Goal: Information Seeking & Learning: Learn about a topic

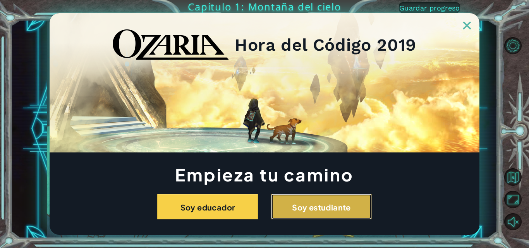
click at [307, 213] on button "Soy estudiante" at bounding box center [321, 207] width 101 height 26
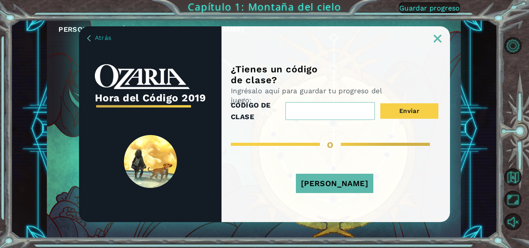
click at [342, 181] on font "Jugar Ahora" at bounding box center [334, 183] width 67 height 9
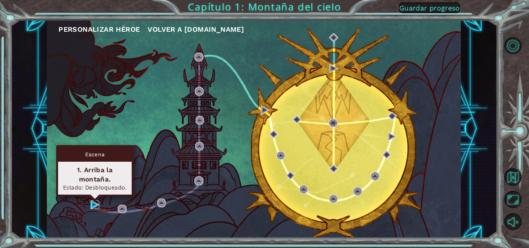
click at [93, 204] on img at bounding box center [95, 205] width 9 height 9
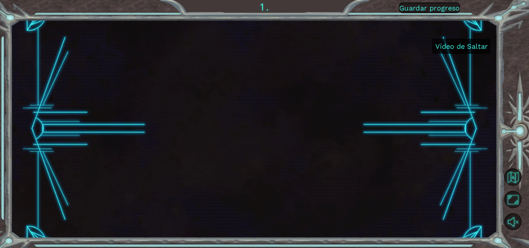
click at [450, 48] on font "Vídeo de Saltar" at bounding box center [461, 46] width 52 height 8
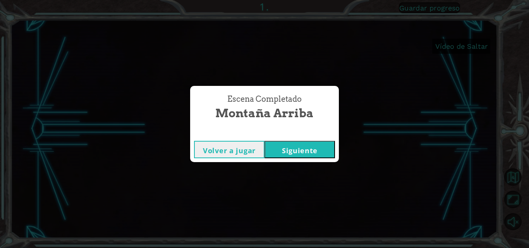
click at [299, 146] on font "Siguiente" at bounding box center [300, 150] width 36 height 9
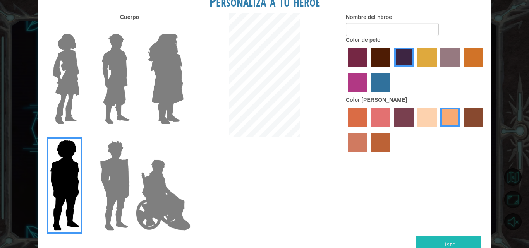
click at [104, 60] on img at bounding box center [115, 79] width 34 height 97
click at [133, 29] on input "El héroe Lars" at bounding box center [133, 29] width 0 height 0
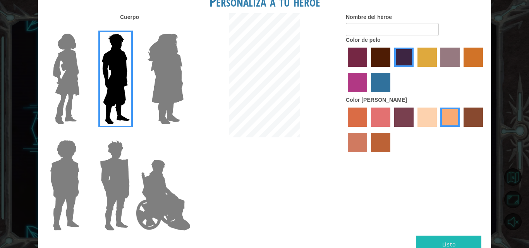
click at [120, 153] on img at bounding box center [115, 185] width 36 height 97
click at [133, 135] on input "Granate héroe" at bounding box center [133, 135] width 0 height 0
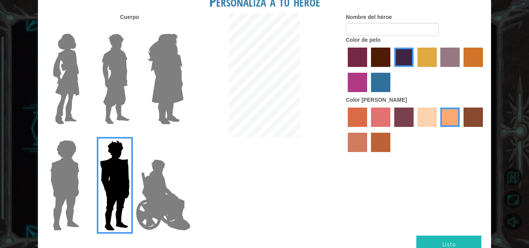
click at [68, 106] on img at bounding box center [66, 79] width 33 height 97
click at [83, 29] on input "Héroe Connie" at bounding box center [83, 29] width 0 height 0
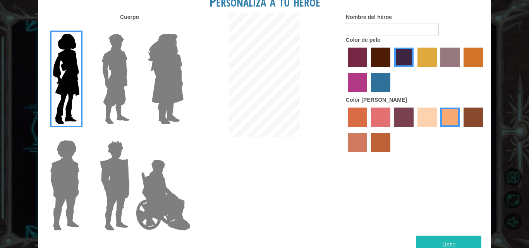
click at [71, 167] on img at bounding box center [65, 185] width 36 height 97
click at [83, 135] on input "Héroe Steven" at bounding box center [83, 135] width 0 height 0
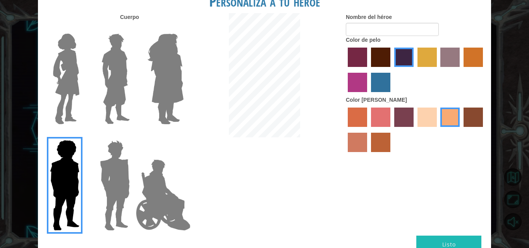
click at [111, 79] on img at bounding box center [115, 79] width 34 height 97
click at [133, 29] on input "El héroe Lars" at bounding box center [133, 29] width 0 height 0
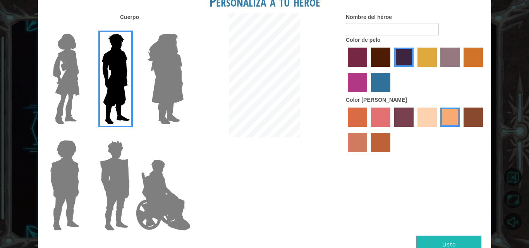
click at [381, 86] on label "color de cabello lachmara" at bounding box center [380, 82] width 19 height 19
click at [368, 95] on input "color de cabello lachmara" at bounding box center [368, 95] width 0 height 0
click at [401, 62] on label "color de pelo morado intenso" at bounding box center [403, 57] width 19 height 19
click at [392, 70] on input "color de pelo morado intenso" at bounding box center [392, 70] width 0 height 0
click at [381, 65] on label "color de pelo granate" at bounding box center [380, 57] width 19 height 19
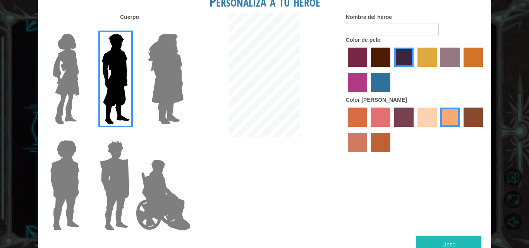
click at [368, 70] on input "color de pelo granate" at bounding box center [368, 70] width 0 height 0
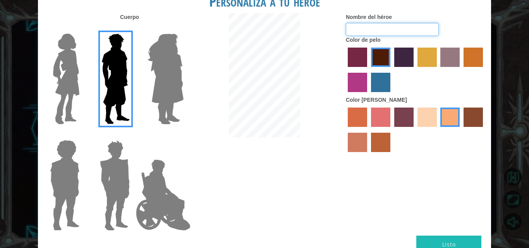
click at [360, 27] on input "Nombre del héroe" at bounding box center [392, 29] width 93 height 13
type input "35.874"
click at [435, 240] on button "Listo" at bounding box center [448, 244] width 65 height 17
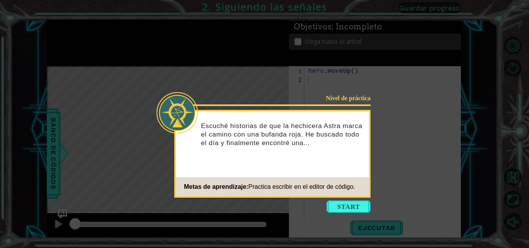
click at [399, 196] on icon at bounding box center [264, 124] width 529 height 248
click at [355, 204] on button "Start" at bounding box center [349, 207] width 44 height 12
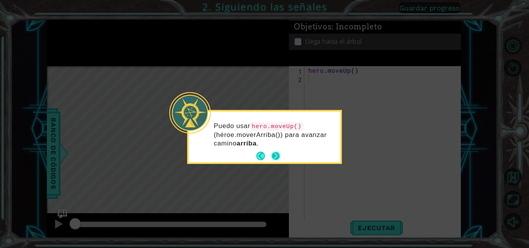
click at [275, 153] on button "Next" at bounding box center [276, 156] width 14 height 14
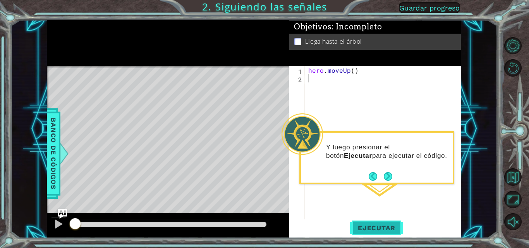
click at [379, 226] on span "Ejecutar" at bounding box center [376, 228] width 53 height 8
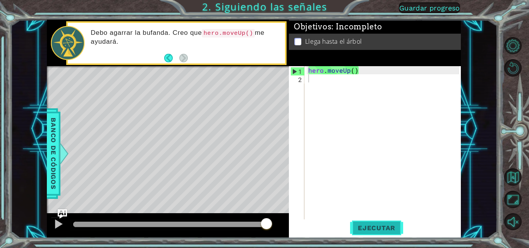
click at [371, 225] on span "Ejecutar" at bounding box center [376, 228] width 53 height 8
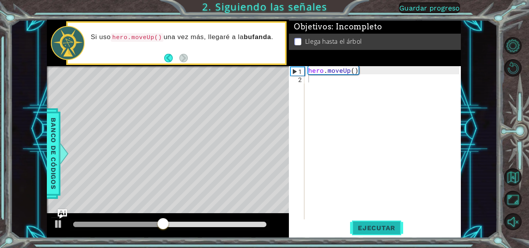
click at [370, 223] on button "Ejecutar" at bounding box center [376, 228] width 53 height 17
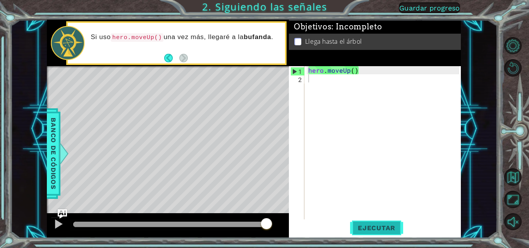
click at [383, 223] on button "Ejecutar" at bounding box center [376, 228] width 53 height 17
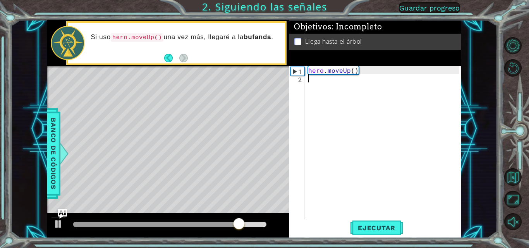
click at [314, 82] on div "hero . moveUp ( )" at bounding box center [385, 151] width 156 height 171
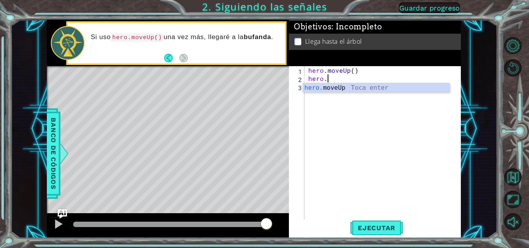
scroll to position [0, 2]
type textarea "hero.move"
click at [333, 88] on div "hero.move Up Toca enter" at bounding box center [376, 97] width 146 height 28
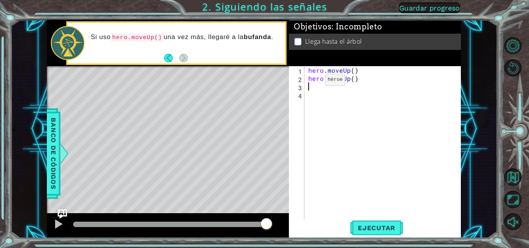
scroll to position [0, 0]
click at [362, 223] on button "Ejecutar" at bounding box center [376, 228] width 53 height 17
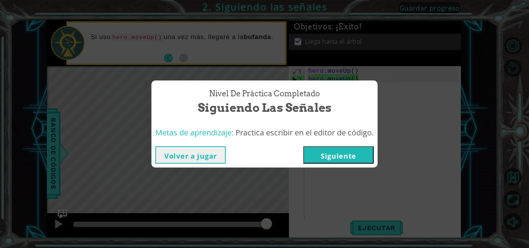
click at [355, 155] on button "Siguiente" at bounding box center [338, 154] width 70 height 17
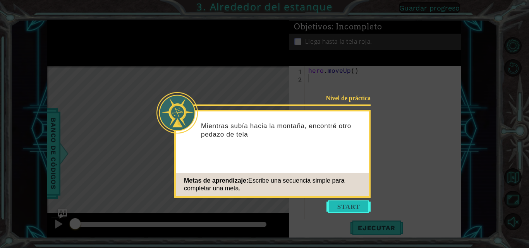
click at [340, 203] on button "Start" at bounding box center [349, 207] width 44 height 12
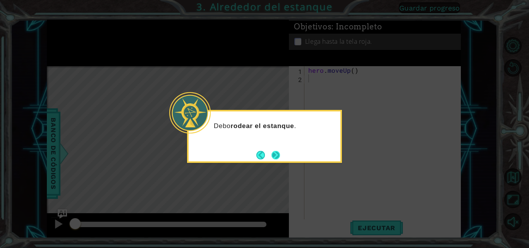
click at [272, 150] on footer at bounding box center [268, 156] width 24 height 12
click at [276, 157] on button "Next" at bounding box center [276, 155] width 10 height 10
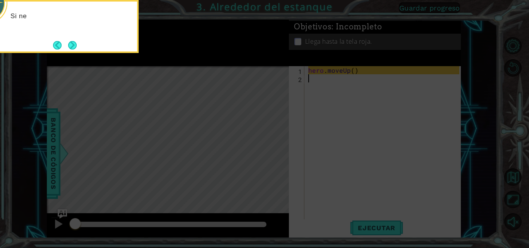
click at [276, 156] on icon at bounding box center [264, 37] width 529 height 422
click at [278, 154] on icon at bounding box center [264, 37] width 529 height 422
click at [72, 48] on button "Next" at bounding box center [72, 45] width 9 height 9
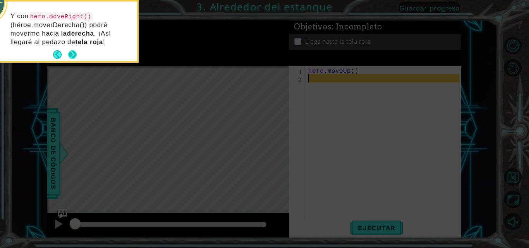
click at [75, 50] on button "Next" at bounding box center [72, 54] width 9 height 9
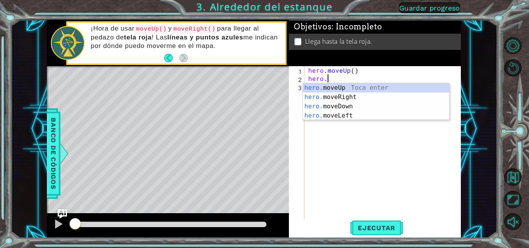
scroll to position [0, 2]
type textarea "hero.move"
click at [325, 87] on div "hero.move Up Toca enter hero.move Right Toca enter hero.move Down Toca enter he…" at bounding box center [376, 111] width 146 height 56
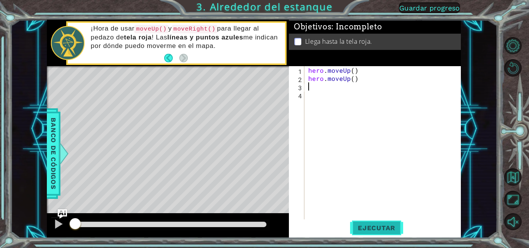
click at [375, 226] on span "Ejecutar" at bounding box center [376, 228] width 53 height 8
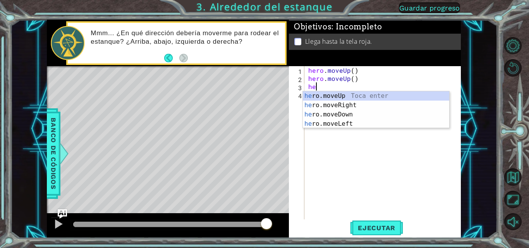
type textarea "her"
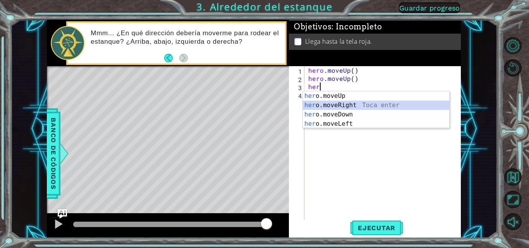
click at [331, 107] on div "her o.moveUp Toca enter her o.moveRight Toca enter her o.moveDown Toca enter he…" at bounding box center [376, 119] width 146 height 56
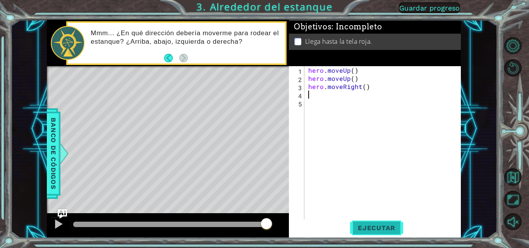
click at [372, 227] on span "Ejecutar" at bounding box center [376, 228] width 53 height 8
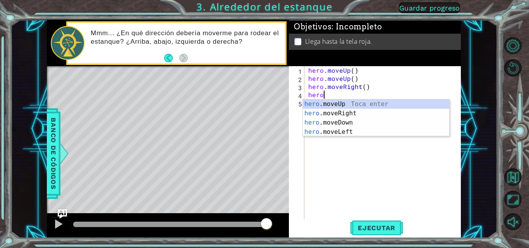
scroll to position [0, 1]
type textarea "hero.move"
click at [327, 106] on div "hero.move Up Toca enter hero.move Right Toca enter hero.move Down Toca enter he…" at bounding box center [376, 128] width 146 height 56
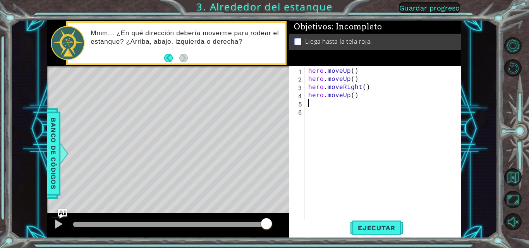
scroll to position [0, 0]
click at [371, 226] on span "Ejecutar" at bounding box center [376, 228] width 53 height 8
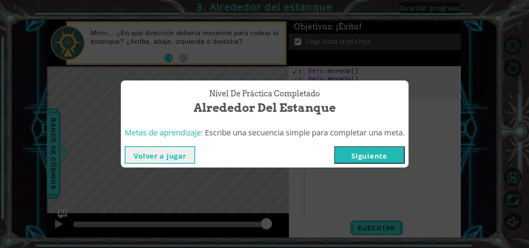
click at [363, 150] on button "Siguiente" at bounding box center [369, 154] width 70 height 17
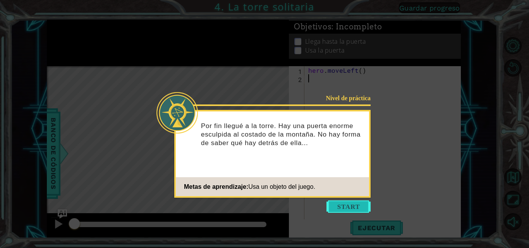
click at [345, 205] on button "Start" at bounding box center [349, 207] width 44 height 12
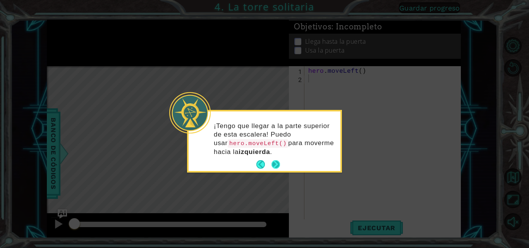
click at [277, 163] on button "Next" at bounding box center [275, 164] width 9 height 9
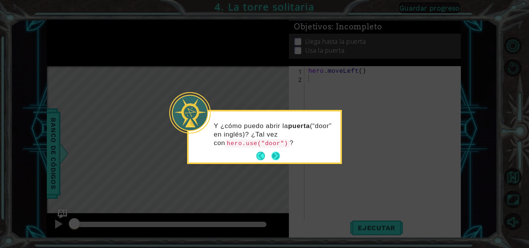
click at [277, 153] on button "Next" at bounding box center [276, 156] width 10 height 10
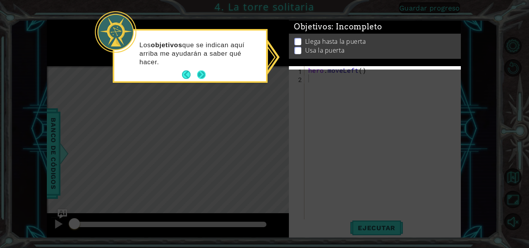
click at [201, 72] on button "Next" at bounding box center [201, 75] width 14 height 14
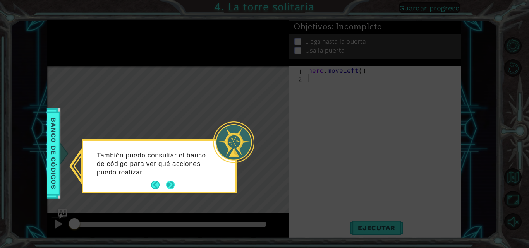
click at [173, 182] on button "Next" at bounding box center [170, 185] width 9 height 9
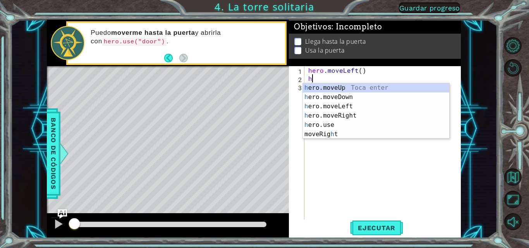
type textarea "hr"
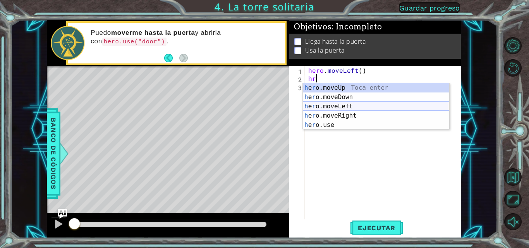
click at [357, 105] on div "h e r o.moveUp Toca enter h e r o.moveDown Toca enter h e r o.moveLeft Toca ent…" at bounding box center [376, 115] width 146 height 65
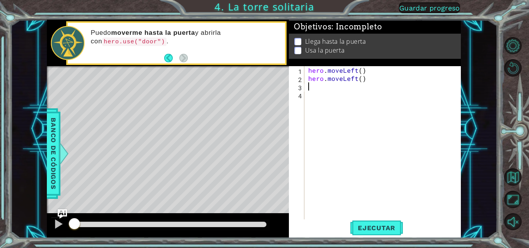
scroll to position [0, 0]
click at [389, 225] on span "Ejecutar" at bounding box center [376, 228] width 53 height 8
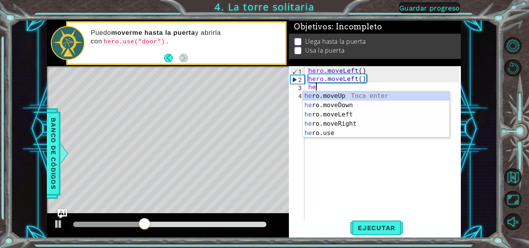
type textarea "her"
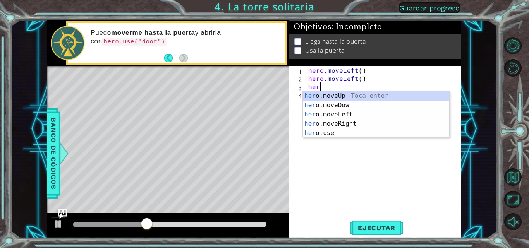
scroll to position [0, 1]
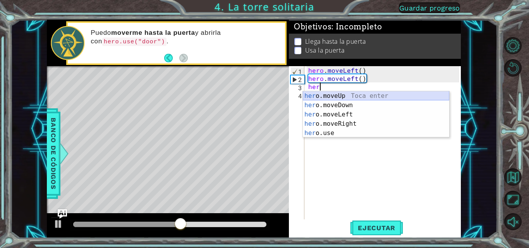
click at [340, 93] on div "her o.moveUp Toca enter her o.moveDown Toca enter her o.moveLeft [PERSON_NAME] …" at bounding box center [376, 123] width 146 height 65
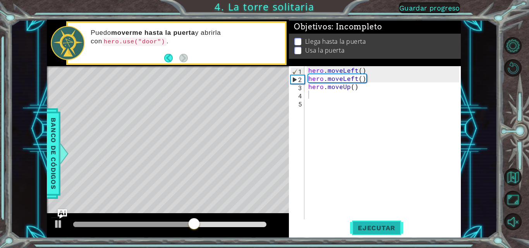
click at [379, 222] on button "Ejecutar" at bounding box center [376, 228] width 53 height 17
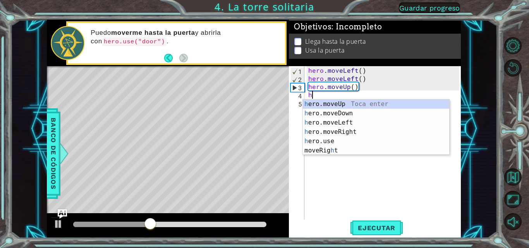
type textarea "hr"
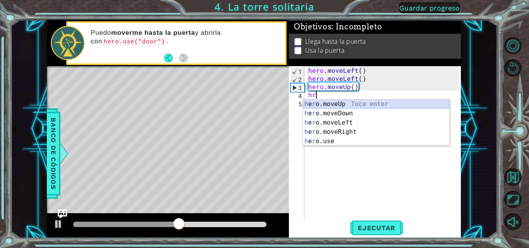
click at [332, 104] on div "h e r o.moveUp Toca enter h e r o.moveDown Toca enter h e r o.moveLeft Toca ent…" at bounding box center [376, 132] width 146 height 65
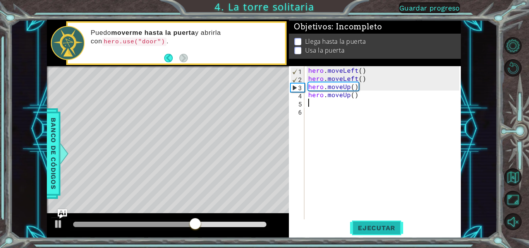
click at [371, 228] on span "Ejecutar" at bounding box center [376, 228] width 53 height 8
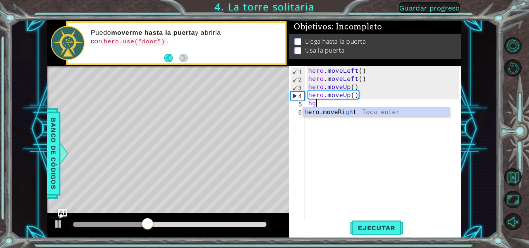
scroll to position [0, 0]
type textarea "h"
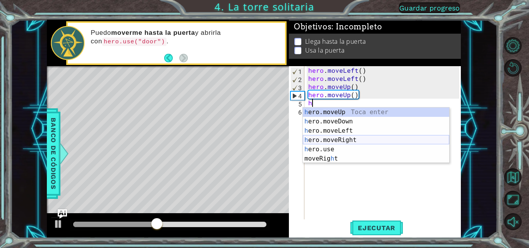
scroll to position [0, 0]
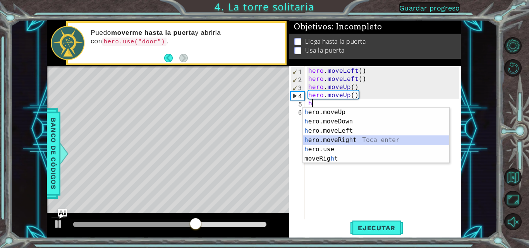
click at [341, 138] on div "h ero.moveUp Toca enter h ero.moveDown Toca enter h ero.moveLeft Toca enter h e…" at bounding box center [376, 145] width 146 height 74
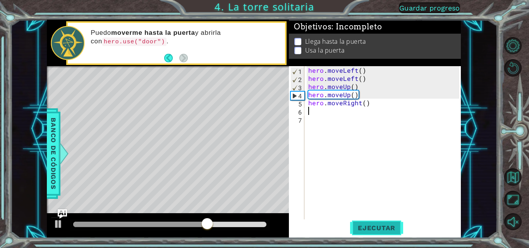
click at [368, 223] on button "Ejecutar" at bounding box center [376, 228] width 53 height 17
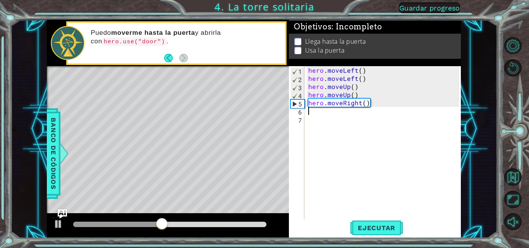
type textarea "h"
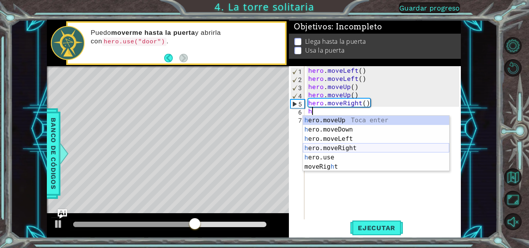
click at [331, 147] on div "h ero.moveUp Toca enter h ero.moveDown Toca enter h ero.moveLeft Toca enter h e…" at bounding box center [376, 153] width 146 height 74
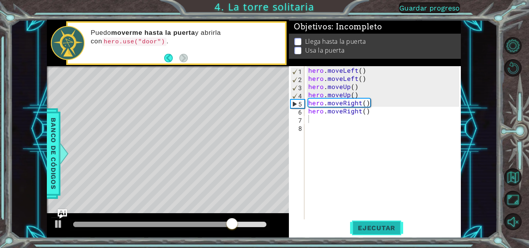
click at [373, 227] on span "Ejecutar" at bounding box center [376, 228] width 53 height 8
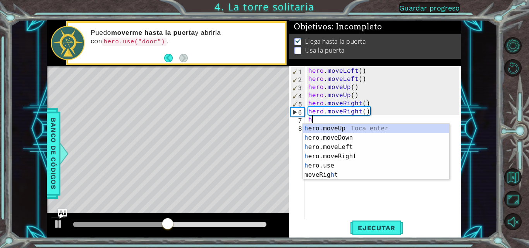
type textarea "hr"
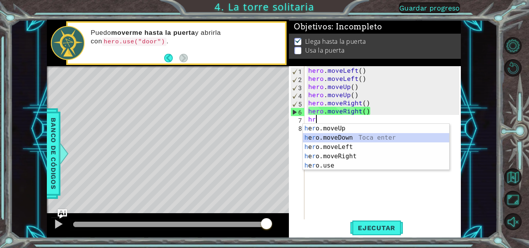
click at [334, 137] on div "h e r o.moveUp Toca enter h e r o.moveDown Toca enter h e r o.moveLeft Toca ent…" at bounding box center [376, 156] width 146 height 65
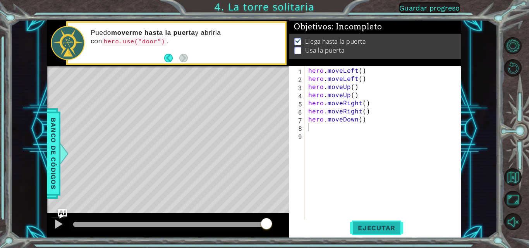
click at [365, 230] on span "Ejecutar" at bounding box center [376, 228] width 53 height 8
click at [502, 240] on div "1 ההההההההההההההההההההההההההההההההההההההההההההההההההההההההההההההההההההההההההההה…" at bounding box center [264, 124] width 529 height 248
click at [347, 128] on div "hero . moveLeft ( ) hero . moveLeft ( ) hero . moveUp ( ) hero . moveUp ( ) her…" at bounding box center [385, 151] width 156 height 171
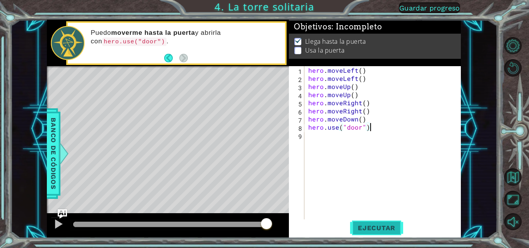
type textarea "hero.use("door")"
click at [386, 228] on span "Ejecutar" at bounding box center [376, 228] width 53 height 8
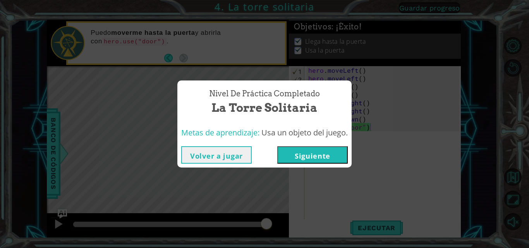
click at [308, 158] on button "Siguiente" at bounding box center [312, 154] width 70 height 17
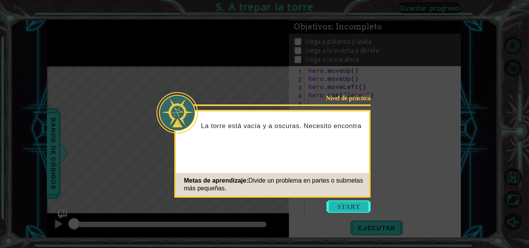
click at [354, 207] on button "Start" at bounding box center [349, 207] width 44 height 12
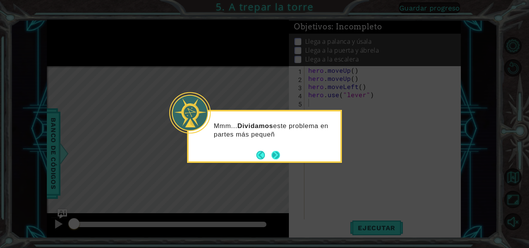
click at [275, 149] on div "Mmm... Dividamos este problema en partes más pequeñ" at bounding box center [265, 134] width 152 height 39
click at [276, 155] on button "Next" at bounding box center [276, 155] width 9 height 9
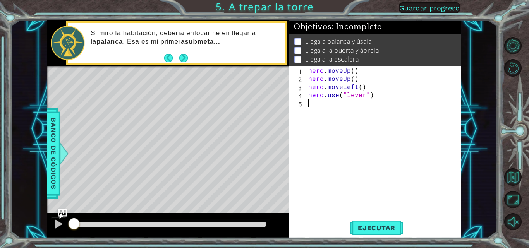
click at [315, 103] on div "hero . moveUp ( ) hero . moveUp ( ) hero . moveLeft ( ) hero . use ( "lever" )" at bounding box center [385, 151] width 156 height 171
type textarea "h"
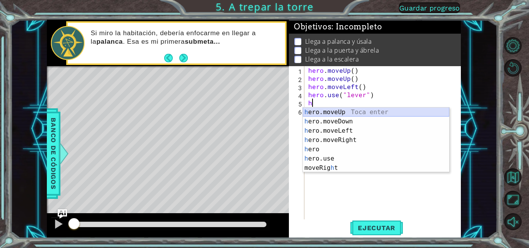
click at [333, 112] on div "h ero.moveUp Toca enter h ero.moveDown Toca enter h ero.moveLeft Toca enter h e…" at bounding box center [376, 150] width 146 height 84
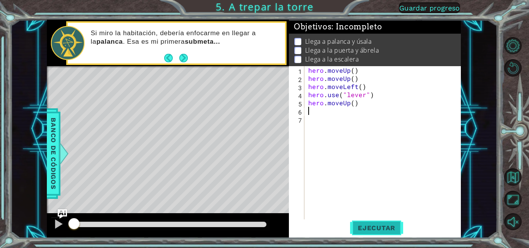
click at [386, 227] on span "Ejecutar" at bounding box center [376, 228] width 53 height 8
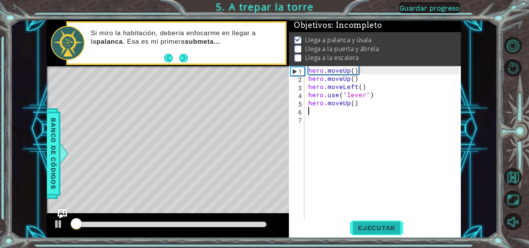
scroll to position [6, 0]
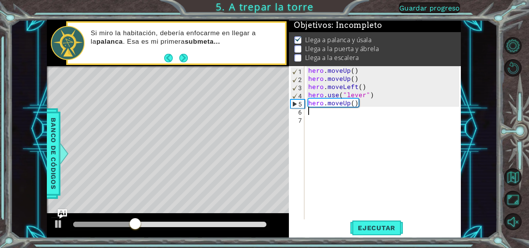
click at [313, 111] on div "hero . moveUp ( ) hero . moveUp ( ) hero . moveLeft ( ) hero . use ( "lever" ) …" at bounding box center [385, 151] width 156 height 171
type textarea "h"
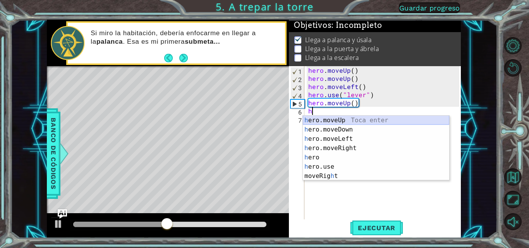
click at [349, 121] on div "h ero.moveUp Toca enter h ero.moveDown Toca enter h ero.moveLeft Toca enter h e…" at bounding box center [376, 158] width 146 height 84
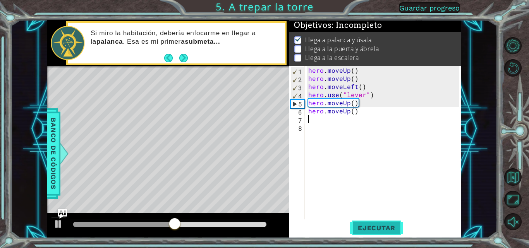
drag, startPoint x: 381, startPoint y: 222, endPoint x: 385, endPoint y: 229, distance: 7.6
click at [385, 229] on button "Ejecutar" at bounding box center [376, 228] width 53 height 17
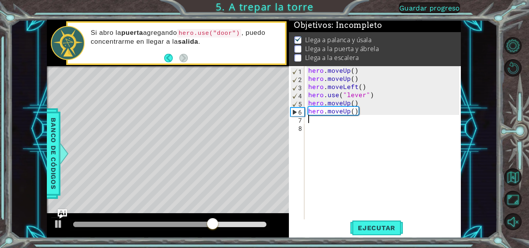
click at [315, 122] on div "hero . moveUp ( ) hero . moveUp ( ) hero . moveLeft ( ) hero . use ( "lever" ) …" at bounding box center [385, 151] width 156 height 171
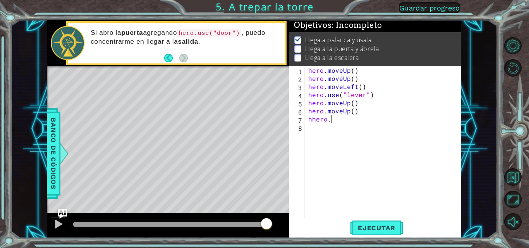
scroll to position [0, 2]
click at [351, 119] on div "hero . moveUp ( ) hero . moveUp ( ) hero . moveLeft ( ) hero . use ( "lever" ) …" at bounding box center [385, 151] width 156 height 171
click at [374, 220] on button "Ejecutar" at bounding box center [376, 228] width 53 height 17
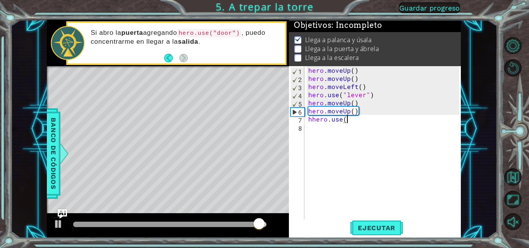
scroll to position [0, 4]
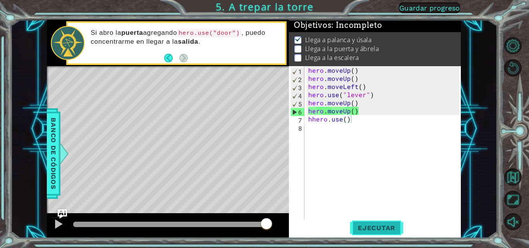
click at [388, 222] on button "Ejecutar" at bounding box center [376, 228] width 53 height 17
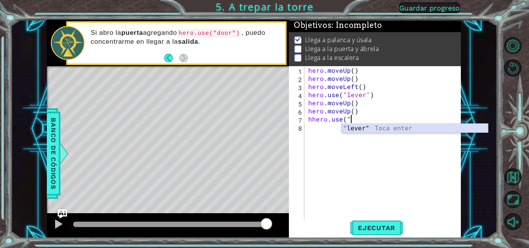
click at [373, 129] on div "" lever" Toca enter" at bounding box center [415, 138] width 146 height 28
type textarea "hhero.use("lever""
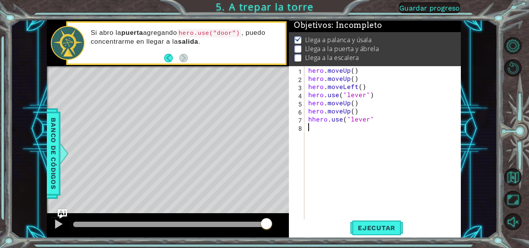
click at [307, 128] on div "hero . moveUp ( ) hero . moveUp ( ) hero . moveLeft ( ) hero . use ( "lever" ) …" at bounding box center [385, 151] width 156 height 171
click at [314, 120] on div "hero . moveUp ( ) hero . moveUp ( ) hero . moveLeft ( ) hero . use ( "lever" ) …" at bounding box center [385, 151] width 156 height 171
type textarea "hero.use("lever""
click at [316, 132] on div "hero . moveUp ( ) hero . moveUp ( ) hero . moveLeft ( ) hero . use ( "lever" ) …" at bounding box center [385, 151] width 156 height 171
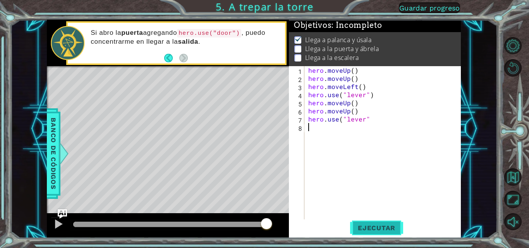
click at [368, 229] on span "Ejecutar" at bounding box center [376, 228] width 53 height 8
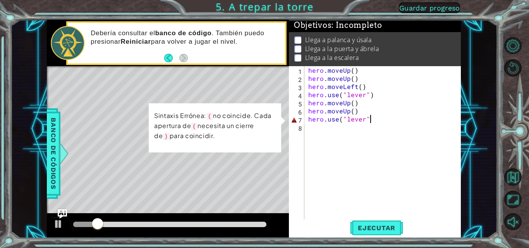
click at [376, 122] on div "hero . moveUp ( ) hero . moveUp ( ) hero . moveLeft ( ) hero . use ( "lever" ) …" at bounding box center [385, 151] width 156 height 171
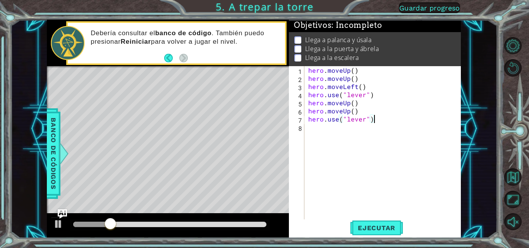
scroll to position [0, 6]
type textarea "hero.use("lever")"
drag, startPoint x: 379, startPoint y: 227, endPoint x: 383, endPoint y: 224, distance: 5.1
click at [380, 226] on span "Ejecutar" at bounding box center [376, 228] width 53 height 8
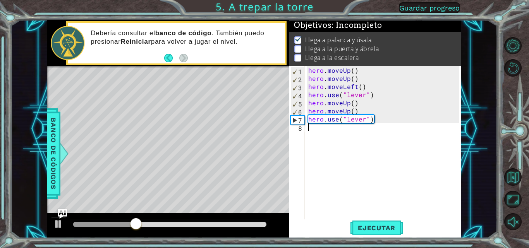
click at [310, 131] on div "hero . moveUp ( ) hero . moveUp ( ) hero . moveLeft ( ) hero . use ( "lever" ) …" at bounding box center [385, 151] width 156 height 171
type textarea "h"
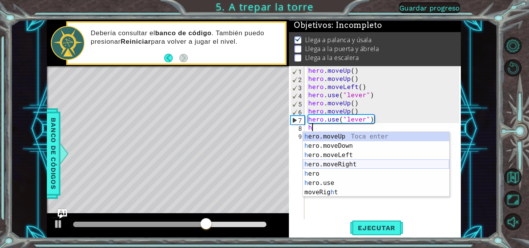
click at [372, 163] on div "h ero.moveUp Toca enter h ero.moveDown Toca enter h ero.moveLeft Toca enter h e…" at bounding box center [376, 174] width 146 height 84
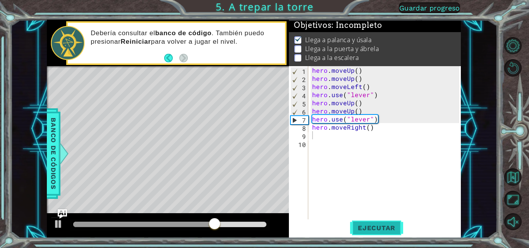
click at [387, 227] on span "Ejecutar" at bounding box center [376, 228] width 53 height 8
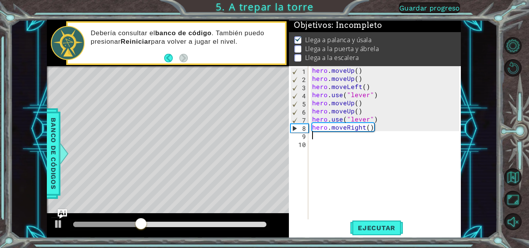
type textarea "h"
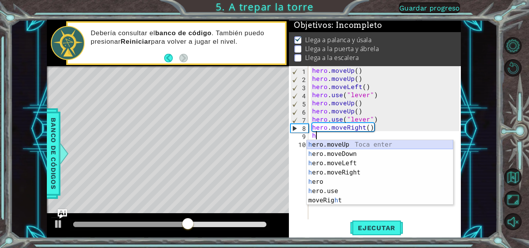
click at [340, 142] on div "h ero.moveUp Toca enter h ero.moveDown Toca enter h ero.moveLeft Toca enter h e…" at bounding box center [380, 182] width 146 height 84
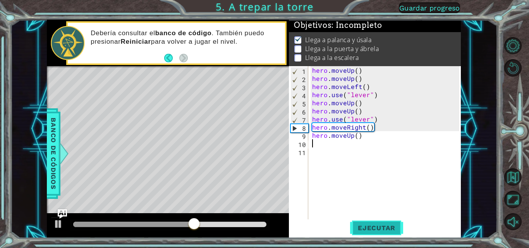
click at [372, 229] on span "Ejecutar" at bounding box center [376, 228] width 53 height 8
